Goal: Task Accomplishment & Management: Use online tool/utility

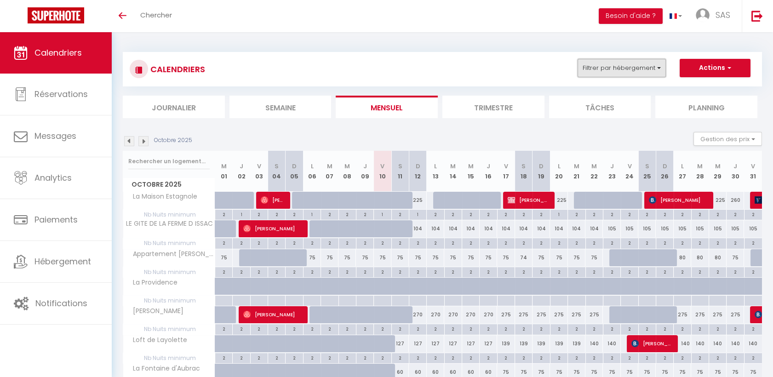
click at [641, 72] on button "Filtrer par hébergement" at bounding box center [622, 68] width 88 height 18
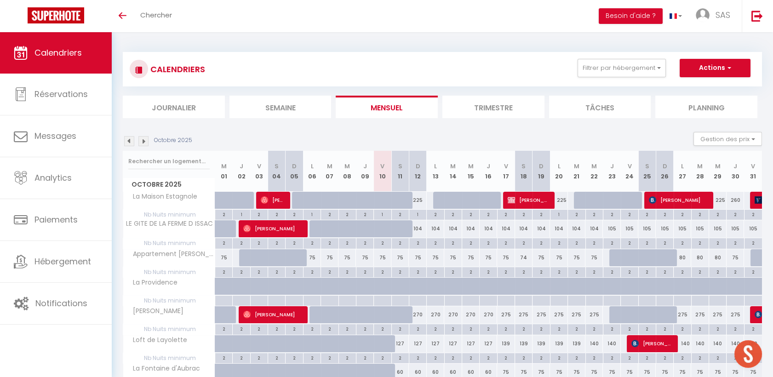
click at [605, 79] on div "CALENDRIERS Filtrer par hébergement Tous La Maison Estagnole [GEOGRAPHIC_DATA] …" at bounding box center [443, 69] width 640 height 35
click at [613, 67] on button "Filtrer par hébergement" at bounding box center [622, 68] width 88 height 18
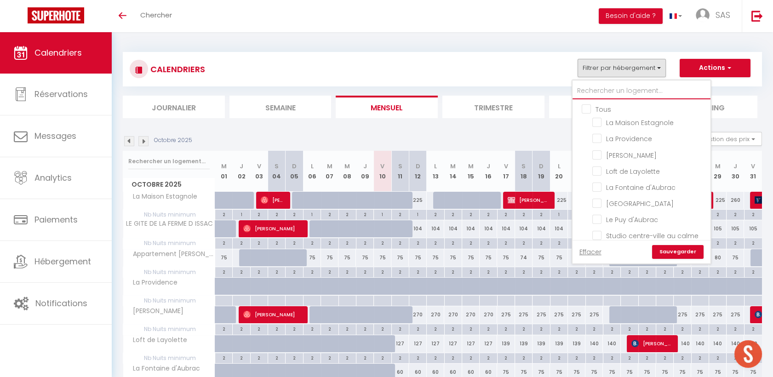
click at [599, 91] on input "text" at bounding box center [642, 91] width 138 height 17
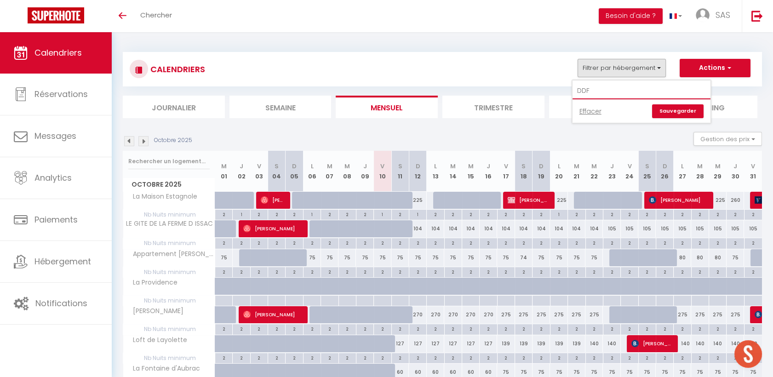
drag, startPoint x: 603, startPoint y: 89, endPoint x: 533, endPoint y: 70, distance: 72.4
click at [533, 70] on div "CALENDRIERS Filtrer par hébergement DDF Effacer Sauvegarder Actions Nouvelle ré…" at bounding box center [443, 69] width 626 height 21
click at [629, 70] on button "Filtrer par hébergement" at bounding box center [622, 68] width 88 height 18
click at [614, 89] on input "DDF" at bounding box center [642, 91] width 138 height 17
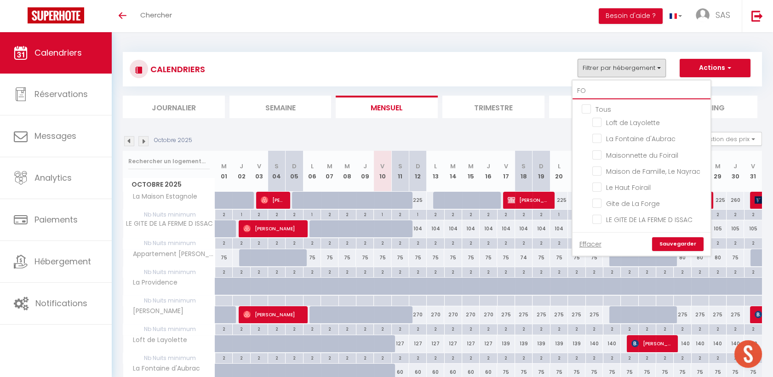
type input "FOI"
checkbox input "false"
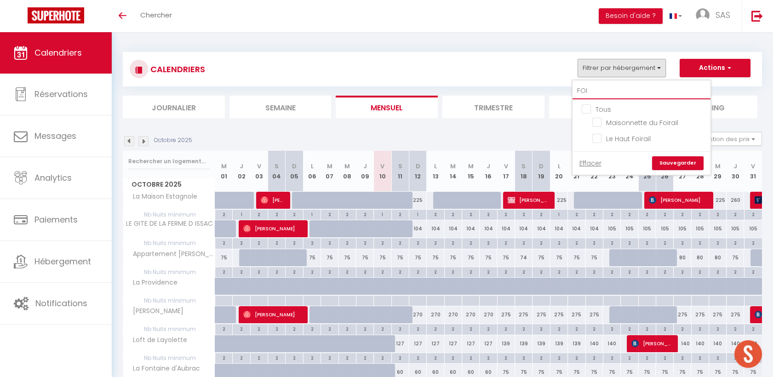
checkbox input "false"
type input "FOIR"
checkbox input "false"
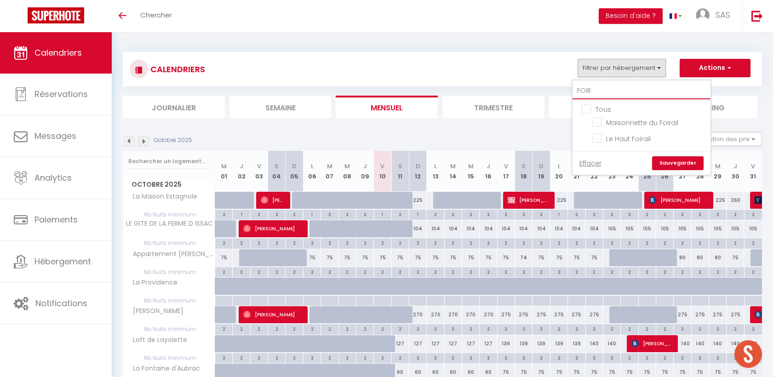
checkbox input "false"
type input "FOIR"
click at [596, 117] on input "Maisonnette du Foirail" at bounding box center [650, 121] width 115 height 9
checkbox input "true"
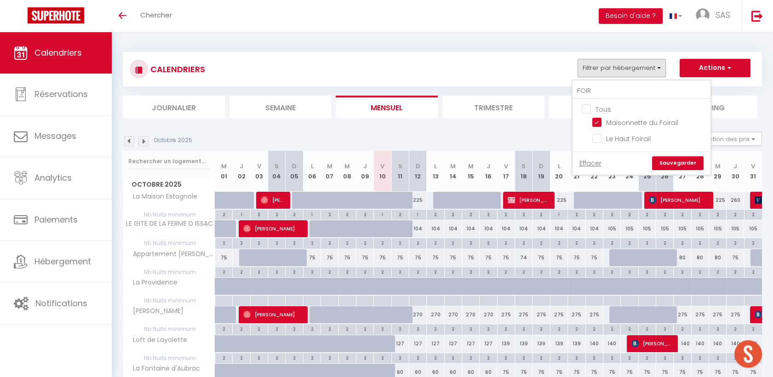
checkbox input "false"
click at [670, 162] on link "Sauvegarder" at bounding box center [678, 163] width 52 height 14
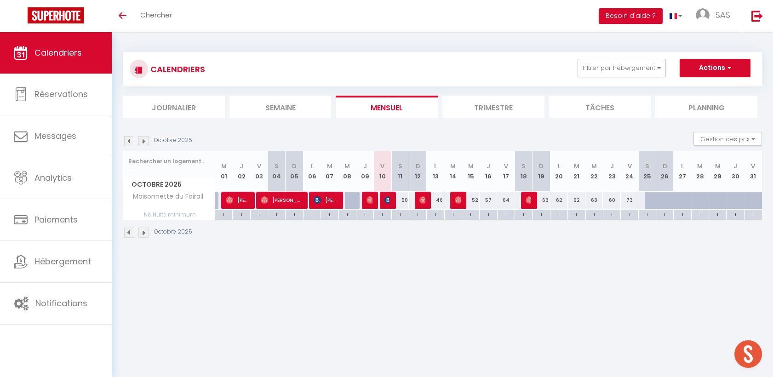
click at [133, 140] on img at bounding box center [129, 141] width 10 height 10
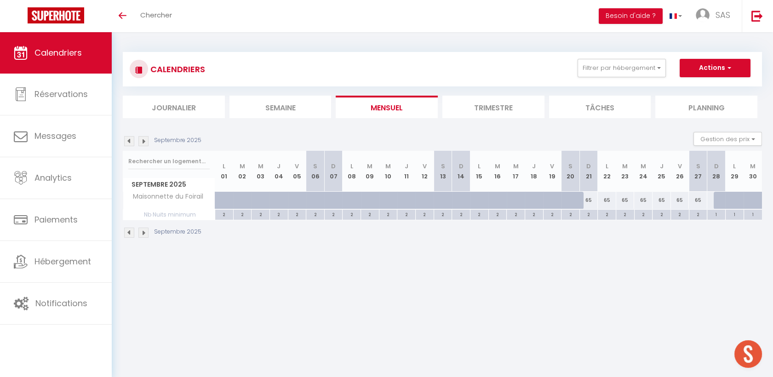
click at [144, 139] on img at bounding box center [144, 141] width 10 height 10
